Goal: Download file/media

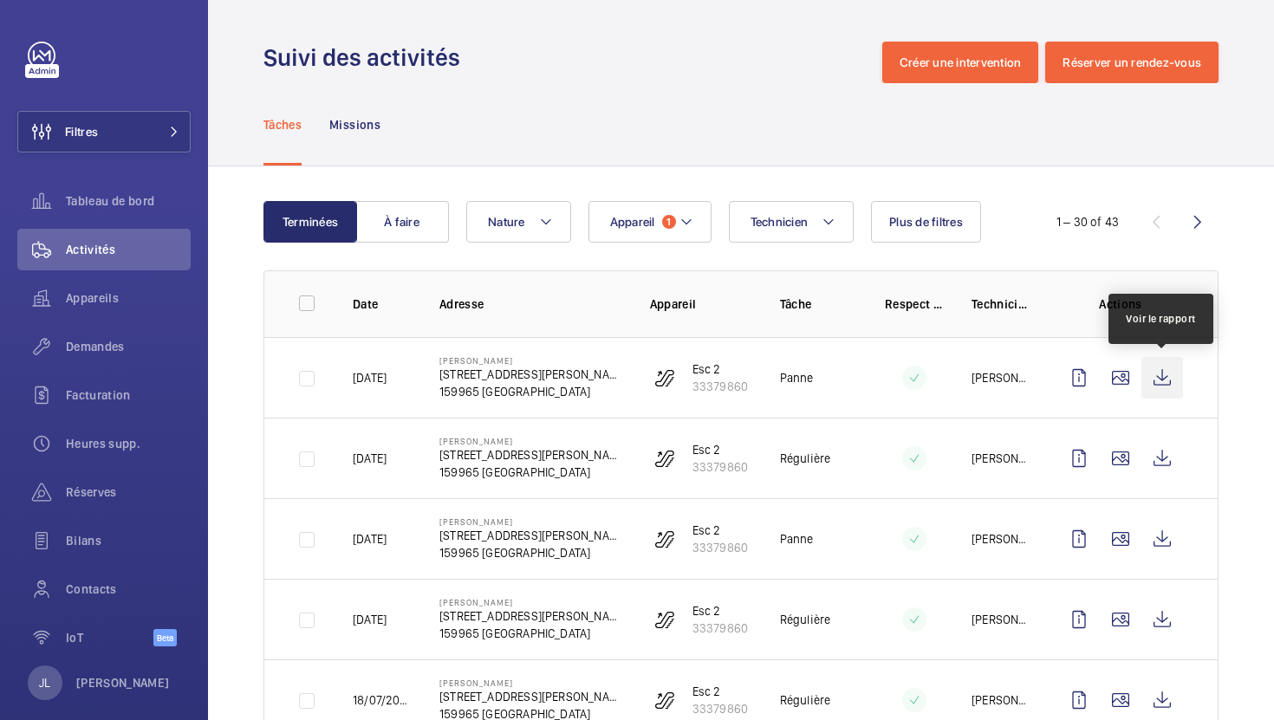
click at [1165, 384] on wm-front-icon-button at bounding box center [1163, 378] width 42 height 42
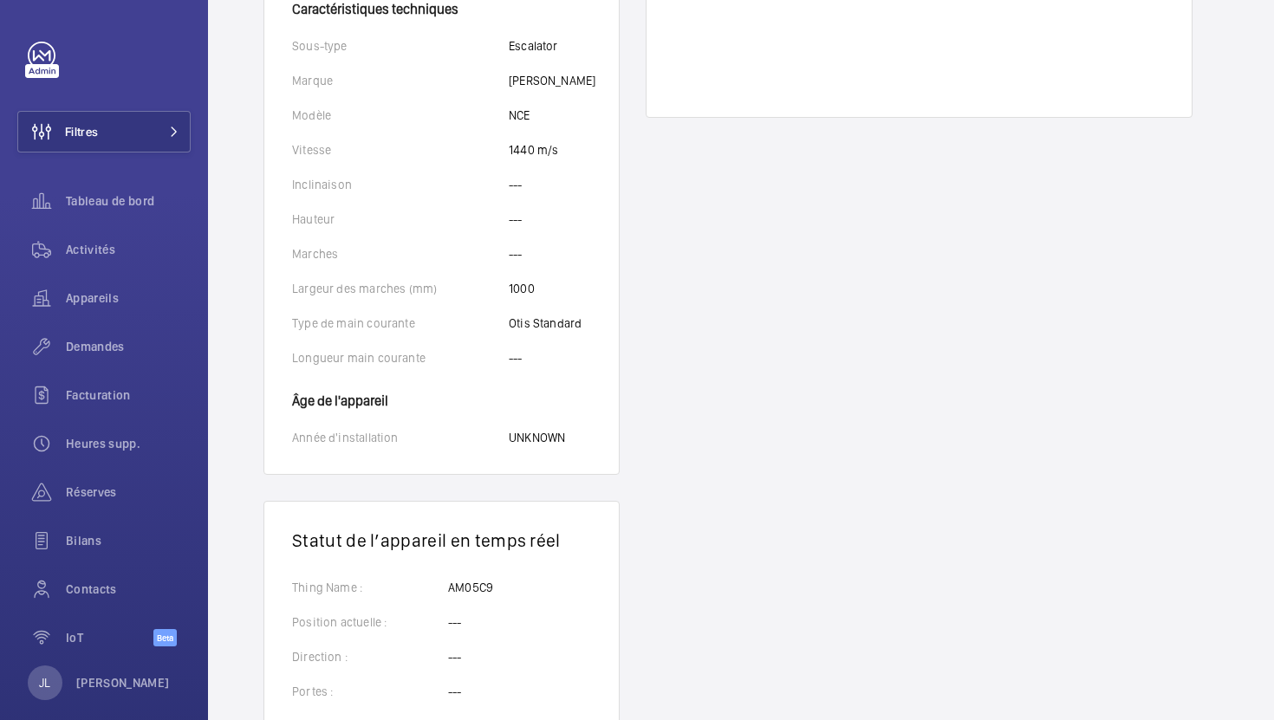
scroll to position [599, 0]
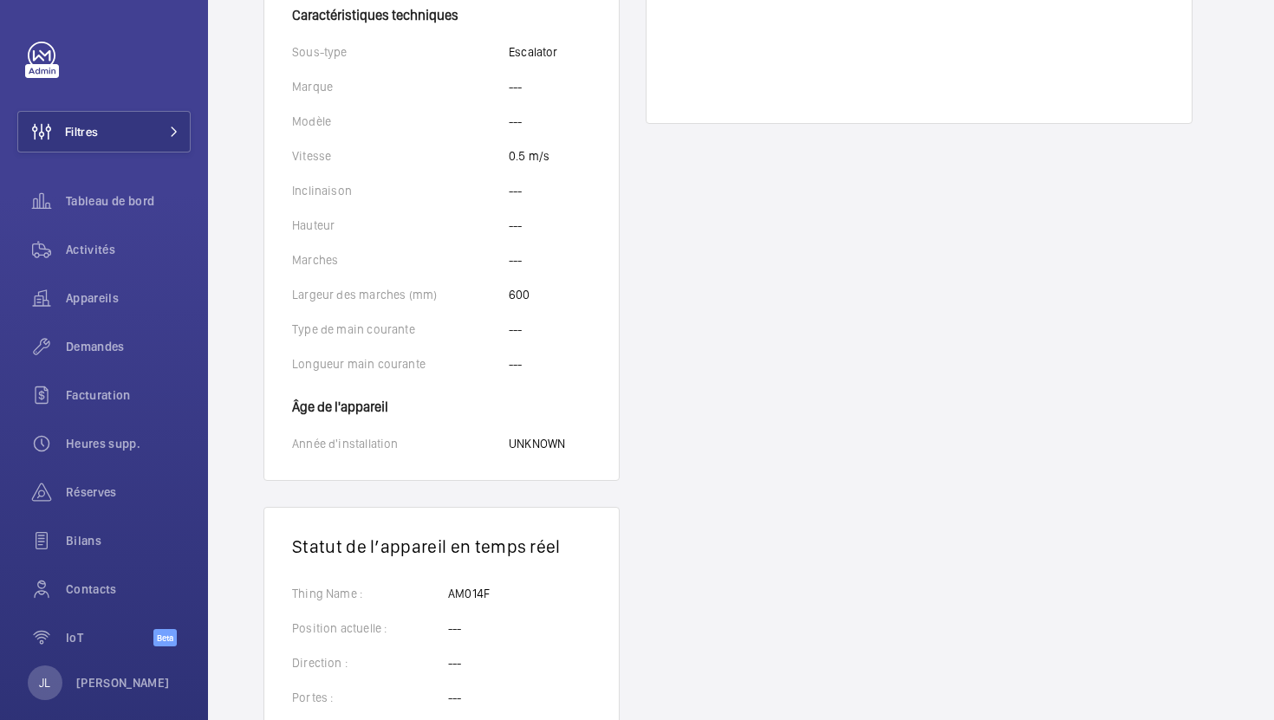
scroll to position [599, 0]
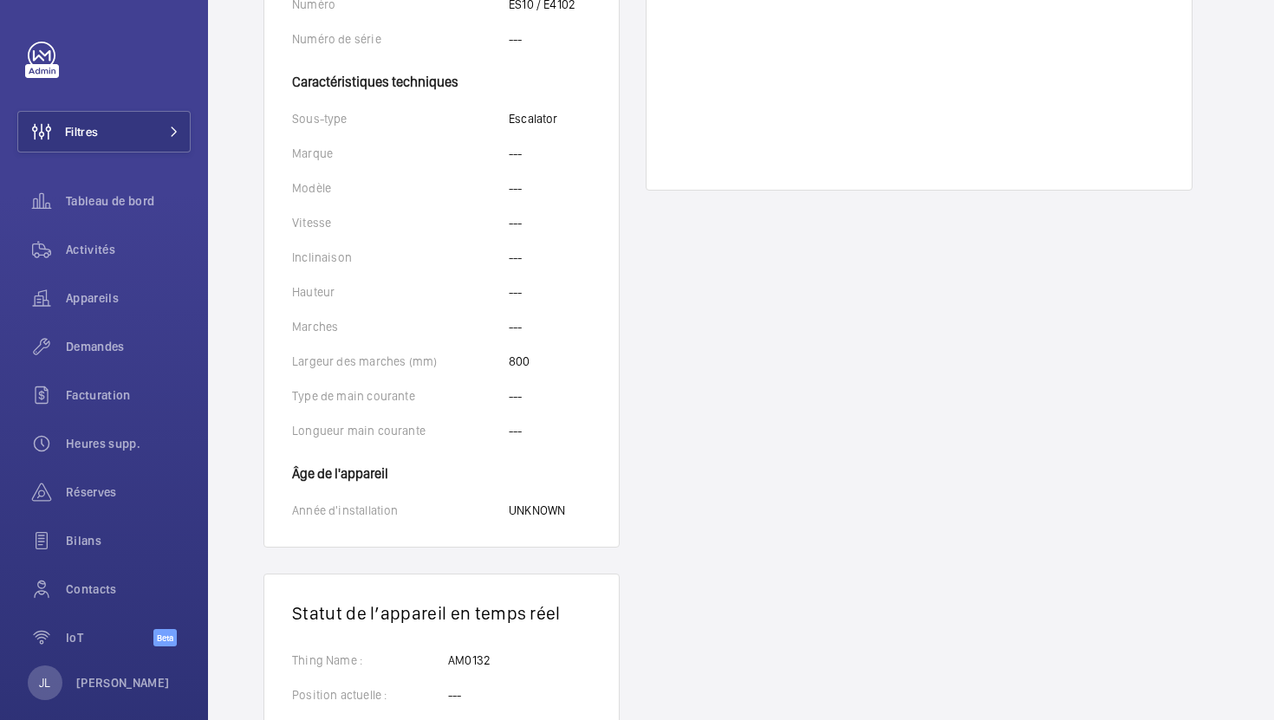
scroll to position [504, 0]
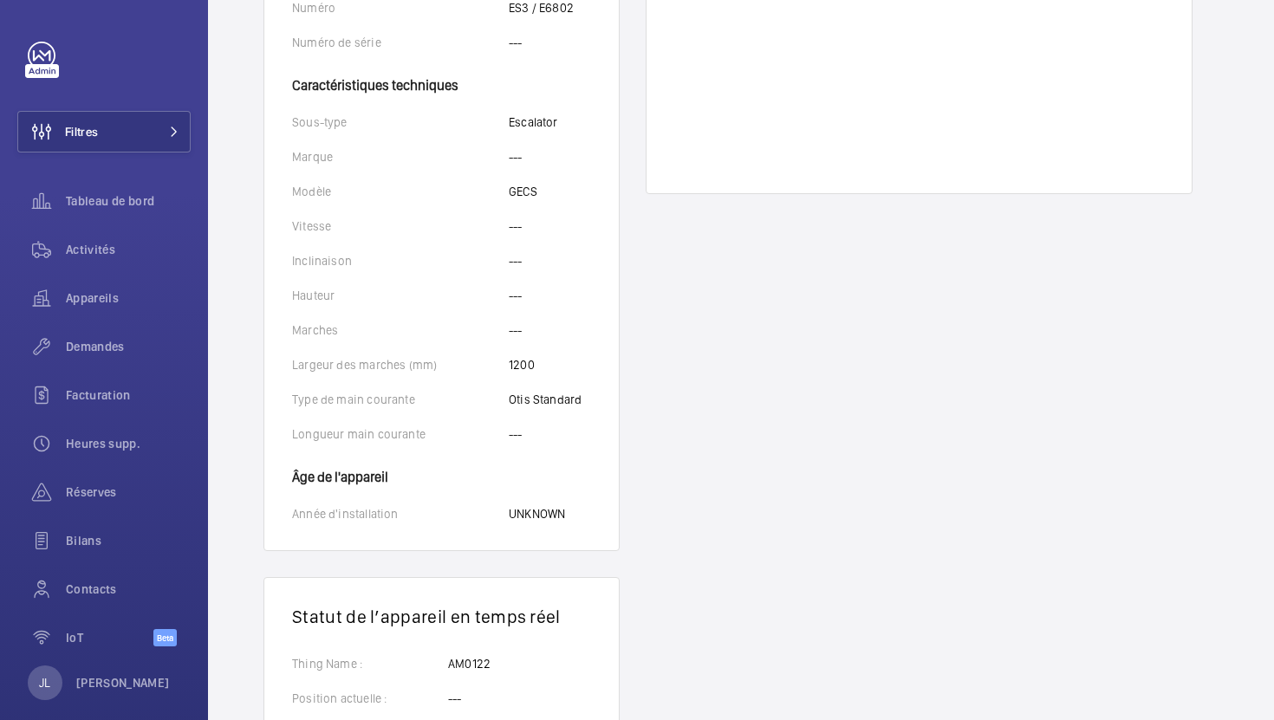
scroll to position [599, 0]
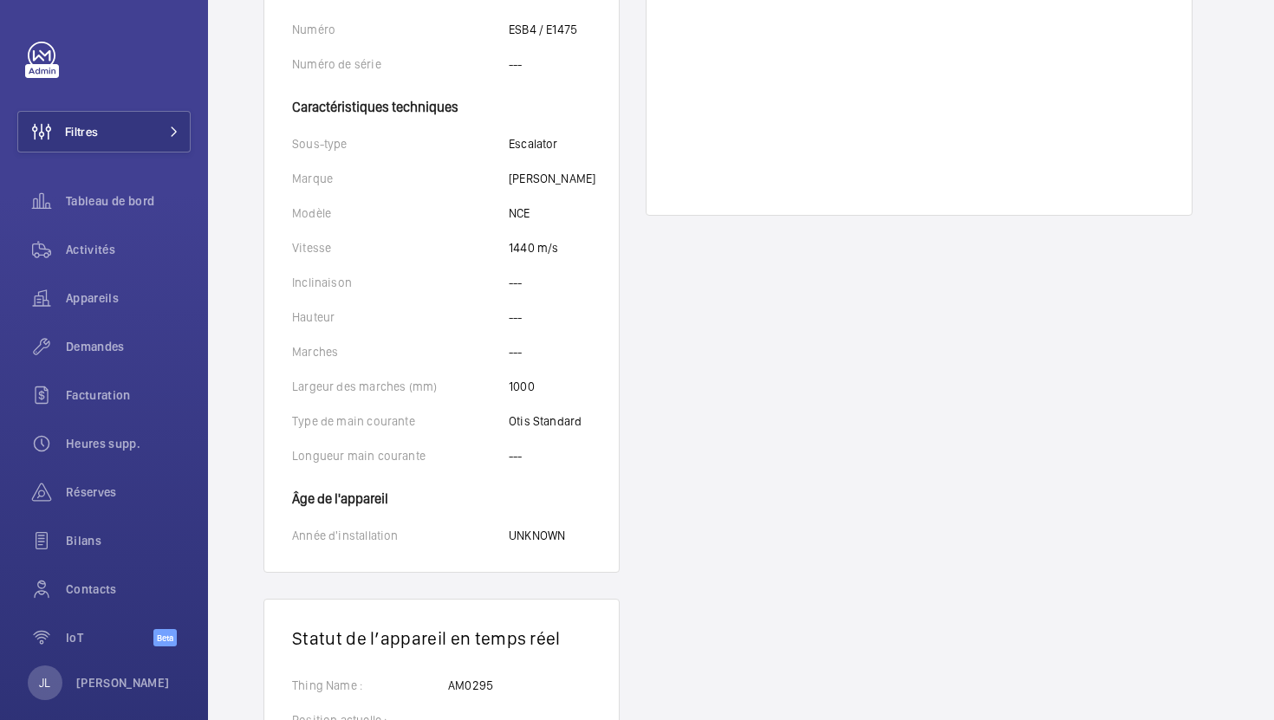
scroll to position [495, 0]
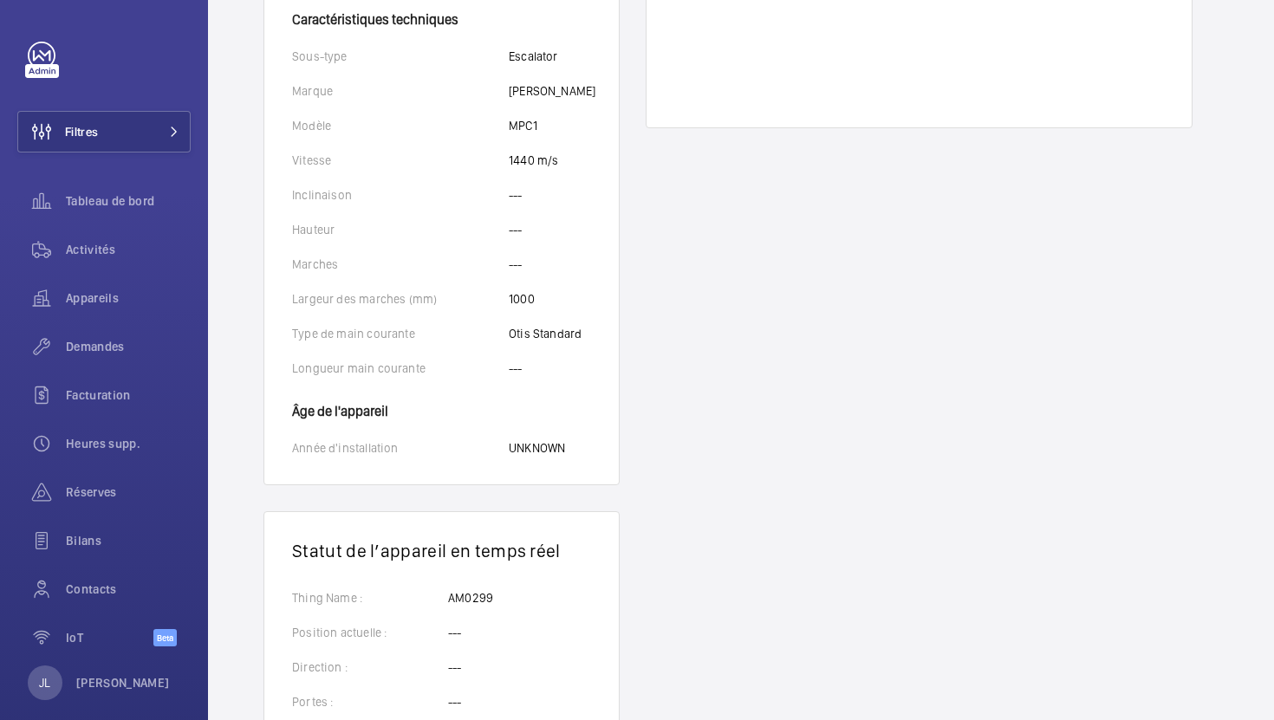
scroll to position [599, 0]
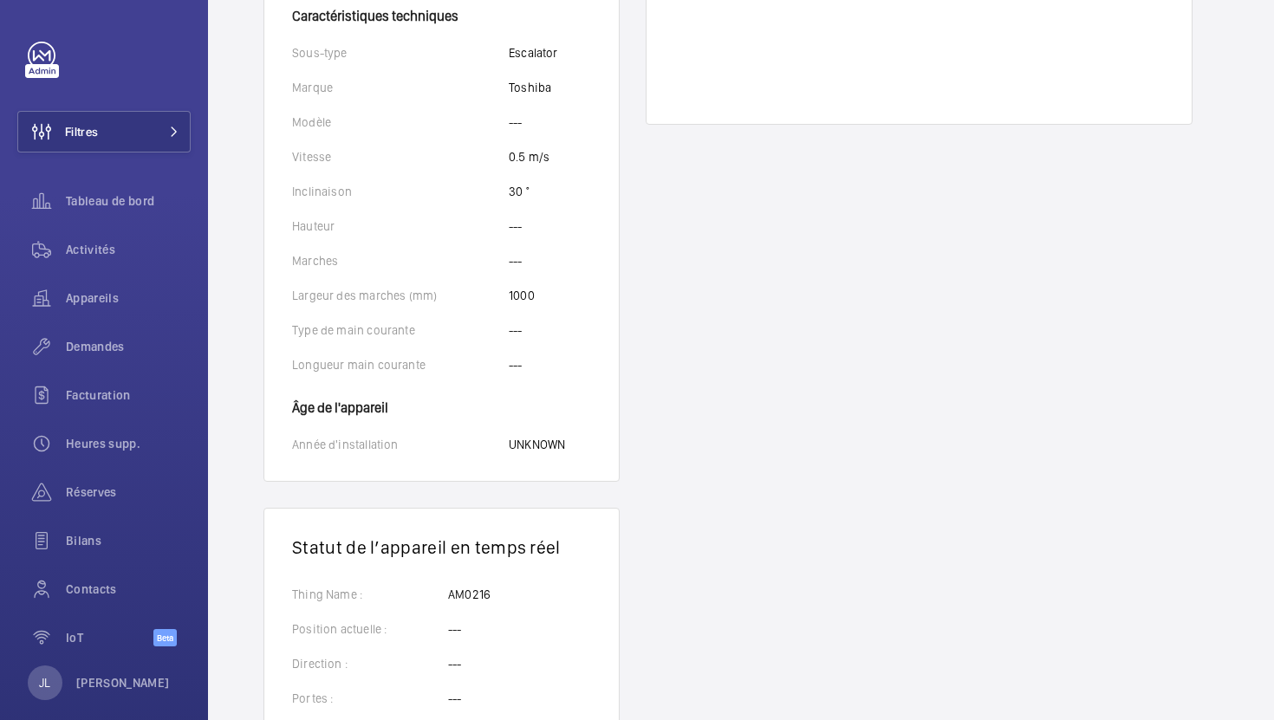
scroll to position [599, 0]
